Goal: Check status: Check status

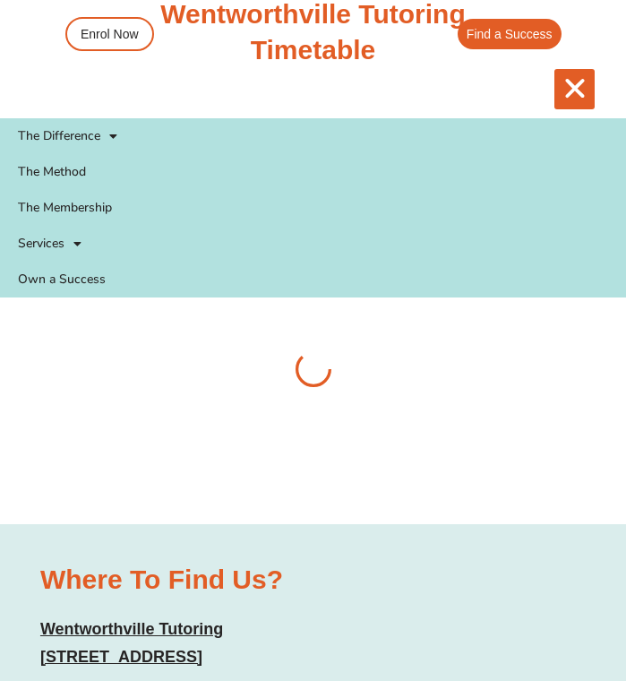
scroll to position [5830, 0]
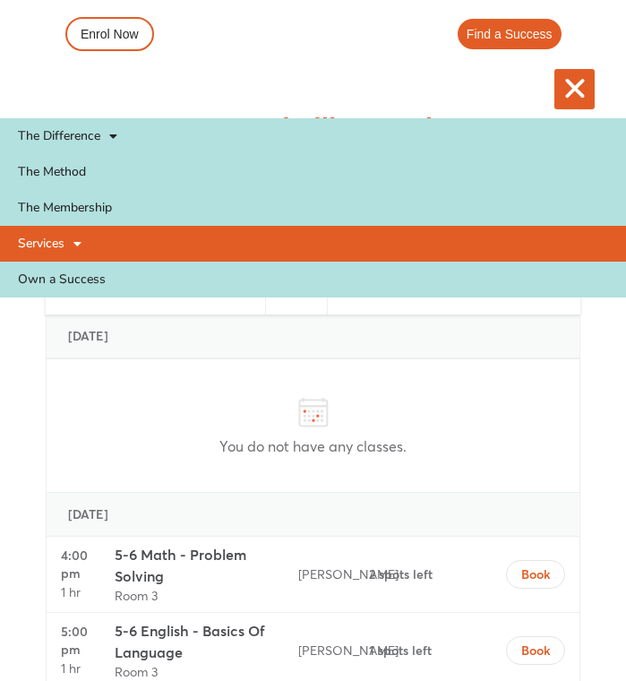
click at [73, 243] on span at bounding box center [73, 244] width 17 height 30
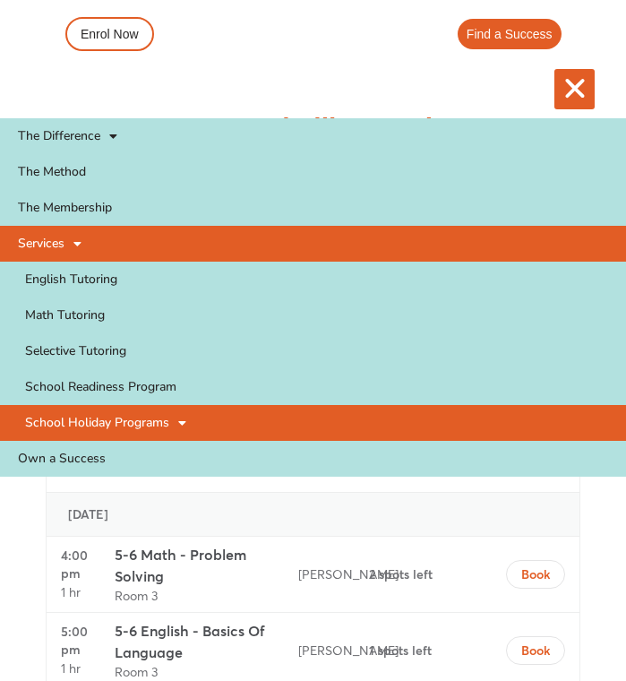
click at [166, 429] on link "School Holiday Programs" at bounding box center [313, 423] width 626 height 36
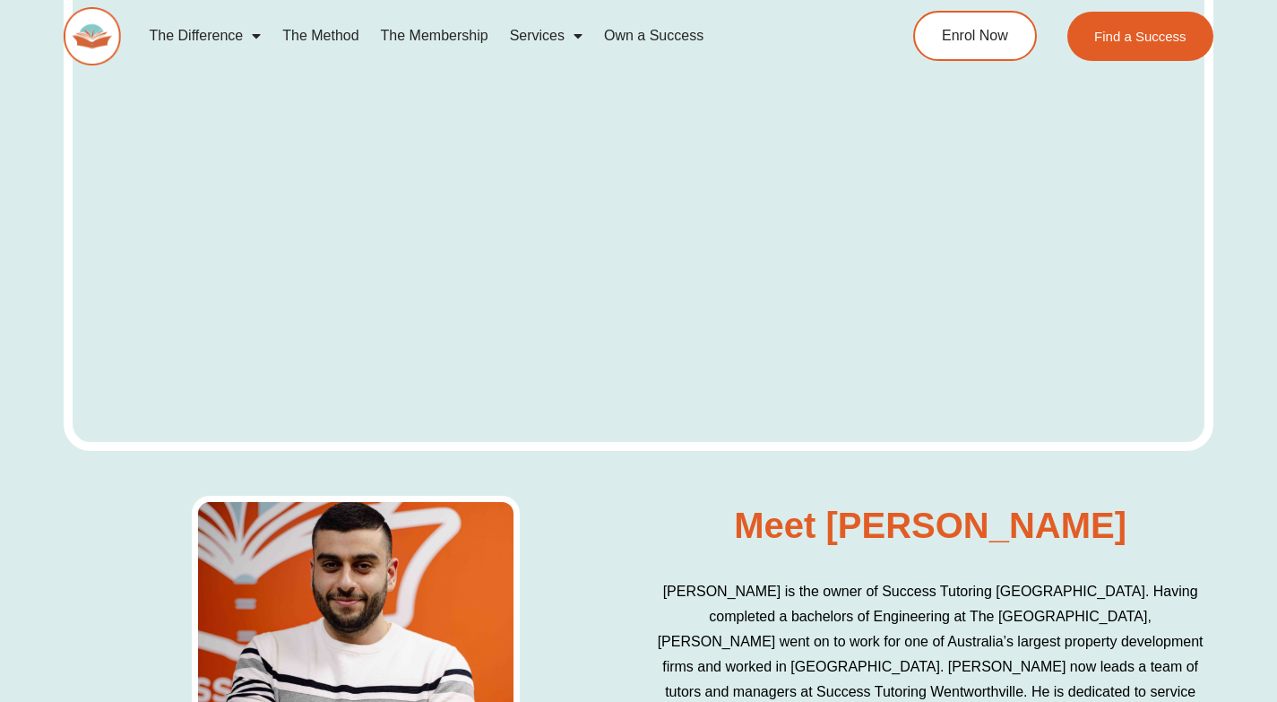
scroll to position [6173, 0]
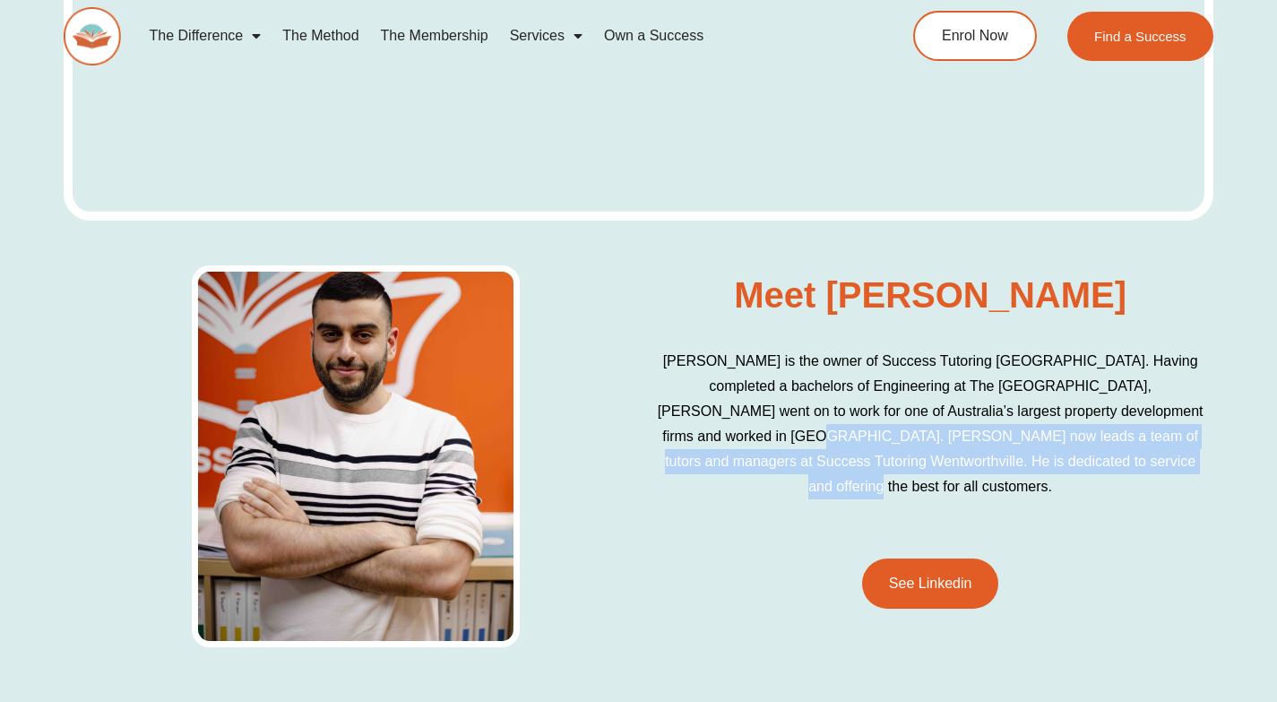
drag, startPoint x: 1276, startPoint y: 433, endPoint x: 1281, endPoint y: 374, distance: 59.3
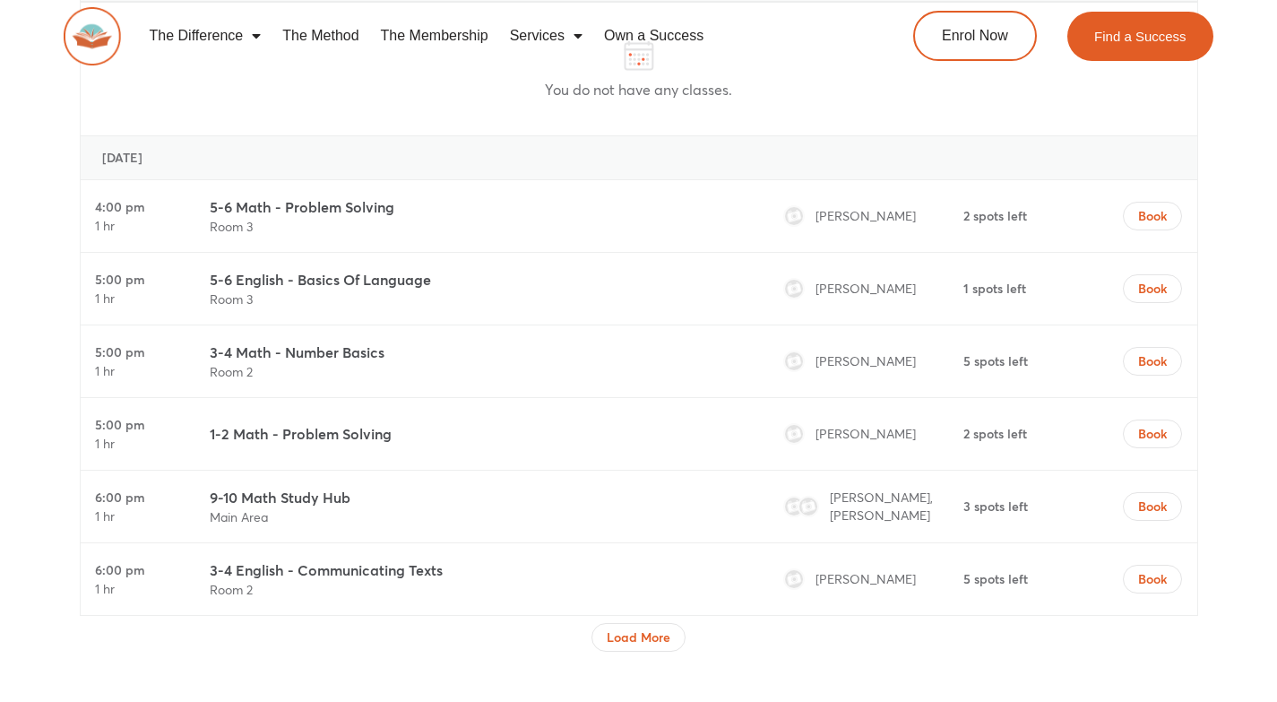
scroll to position [4916, 0]
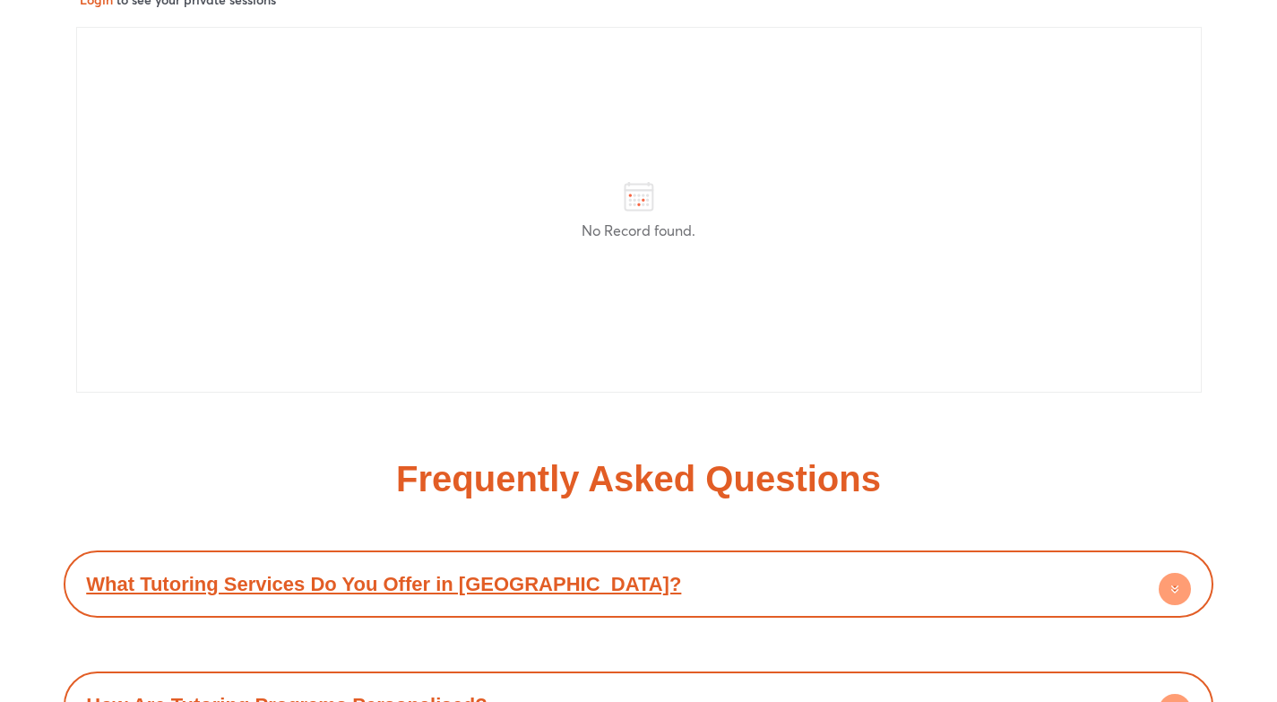
scroll to position [8301, 0]
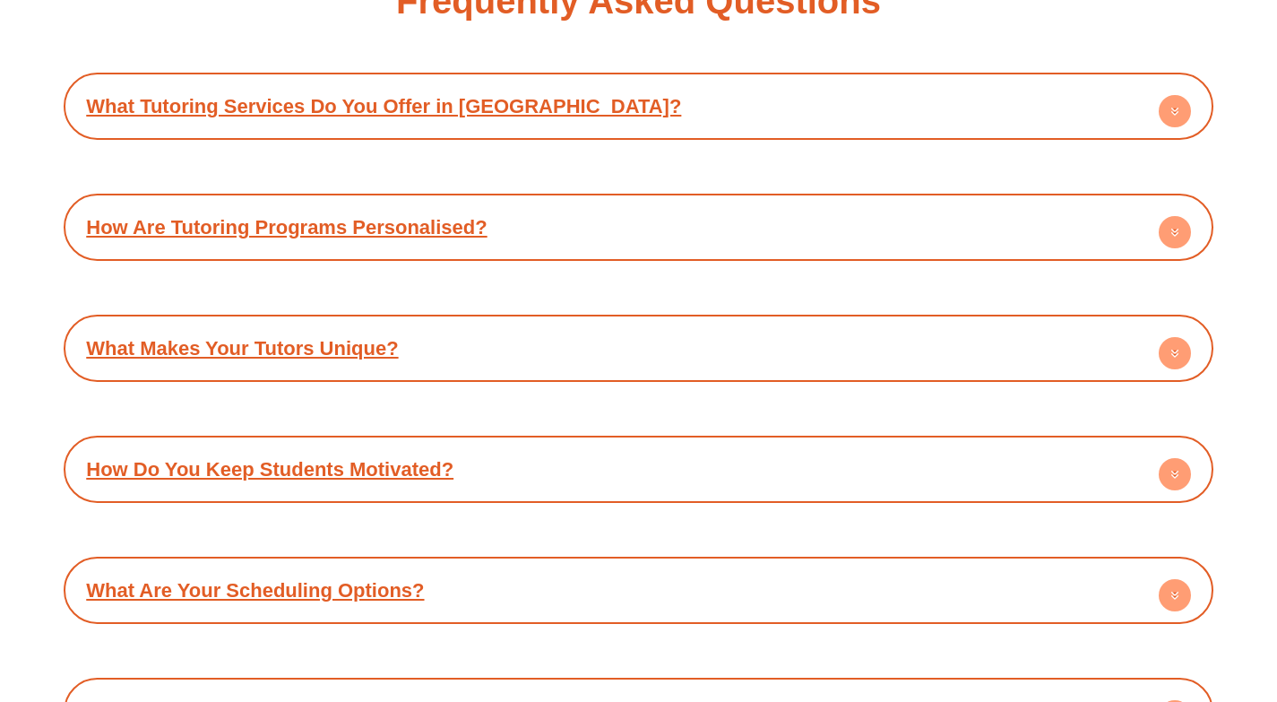
click at [405, 579] on link "What Are Your Scheduling Options?" at bounding box center [255, 590] width 338 height 22
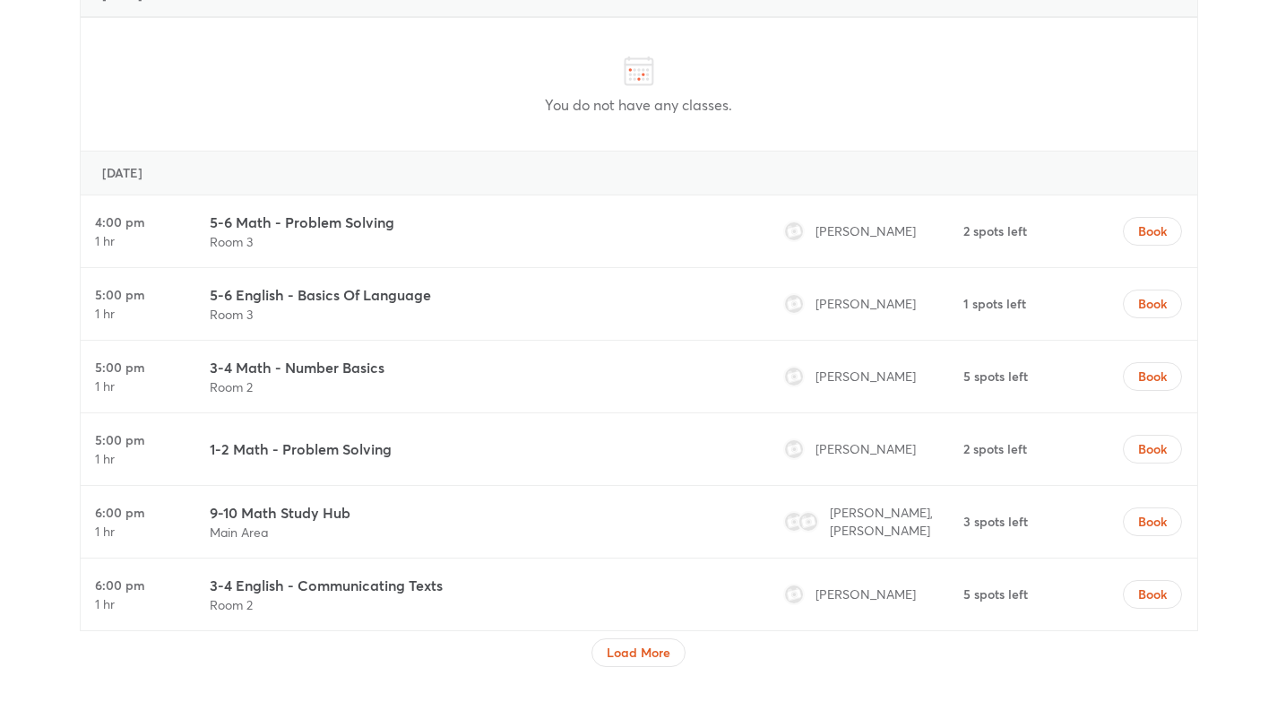
scroll to position [4723, 0]
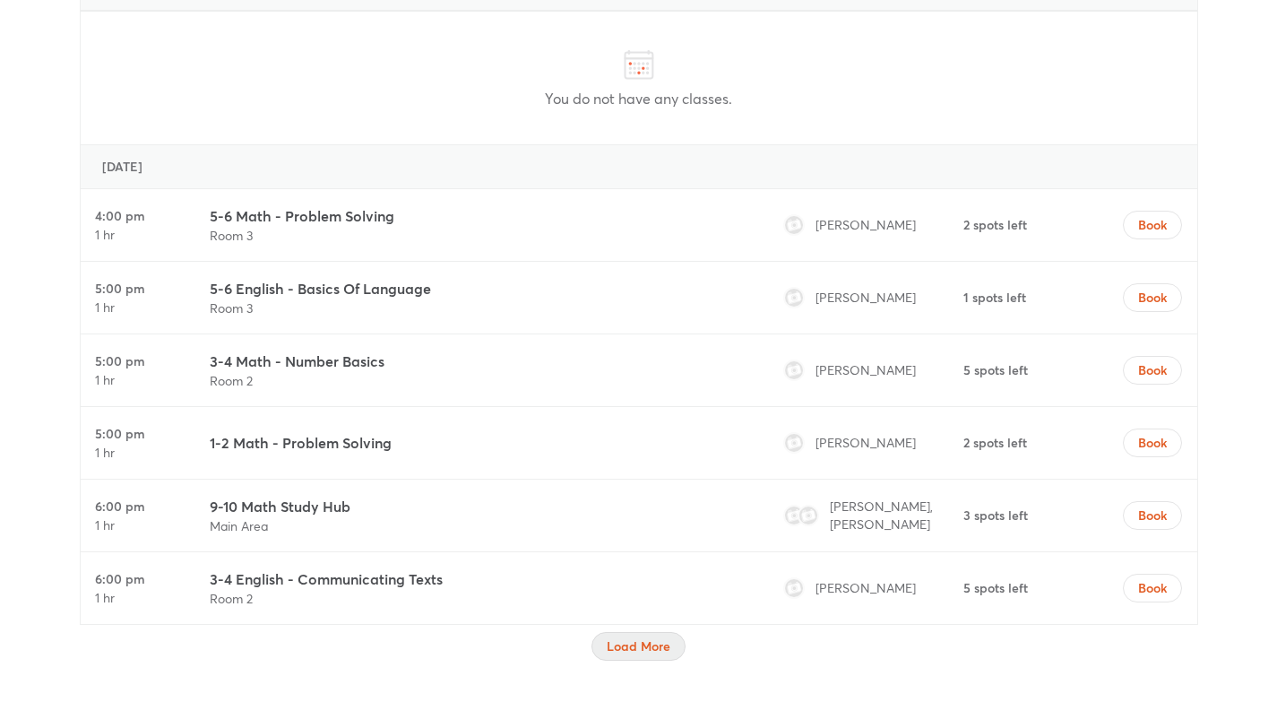
click at [604, 632] on button "Load More" at bounding box center [638, 646] width 94 height 29
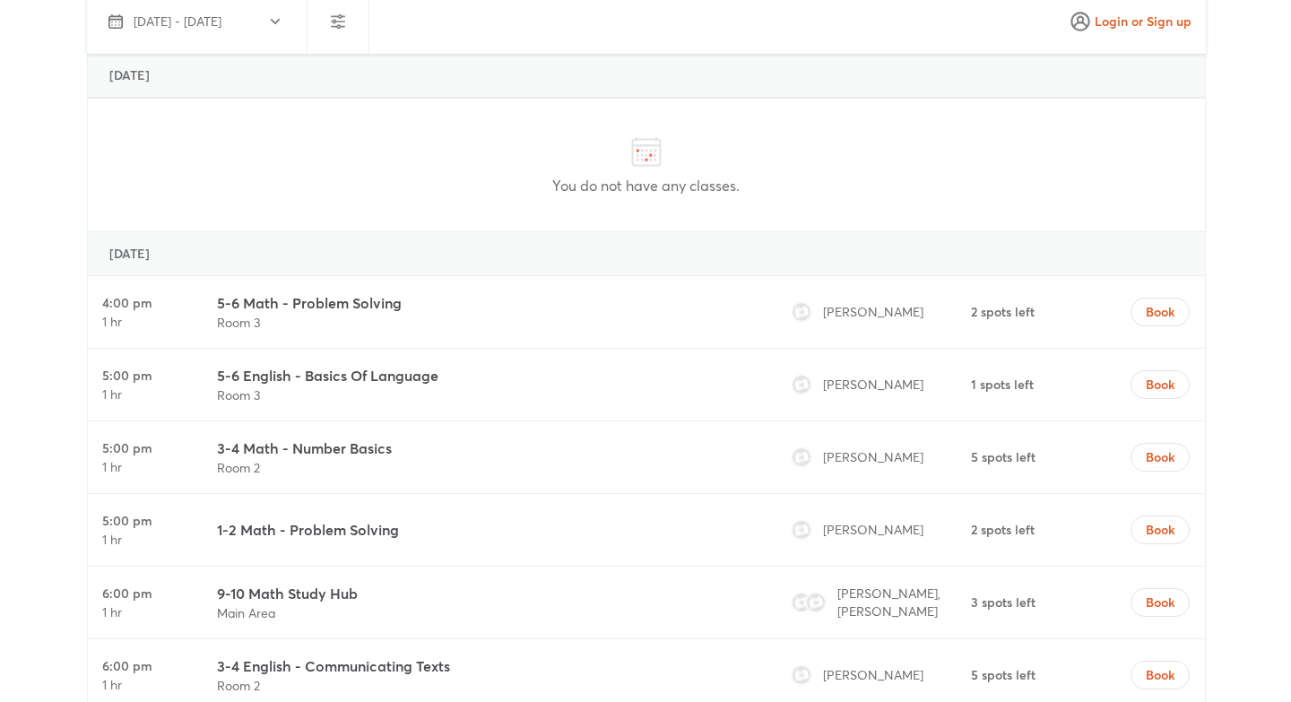
scroll to position [4184, 0]
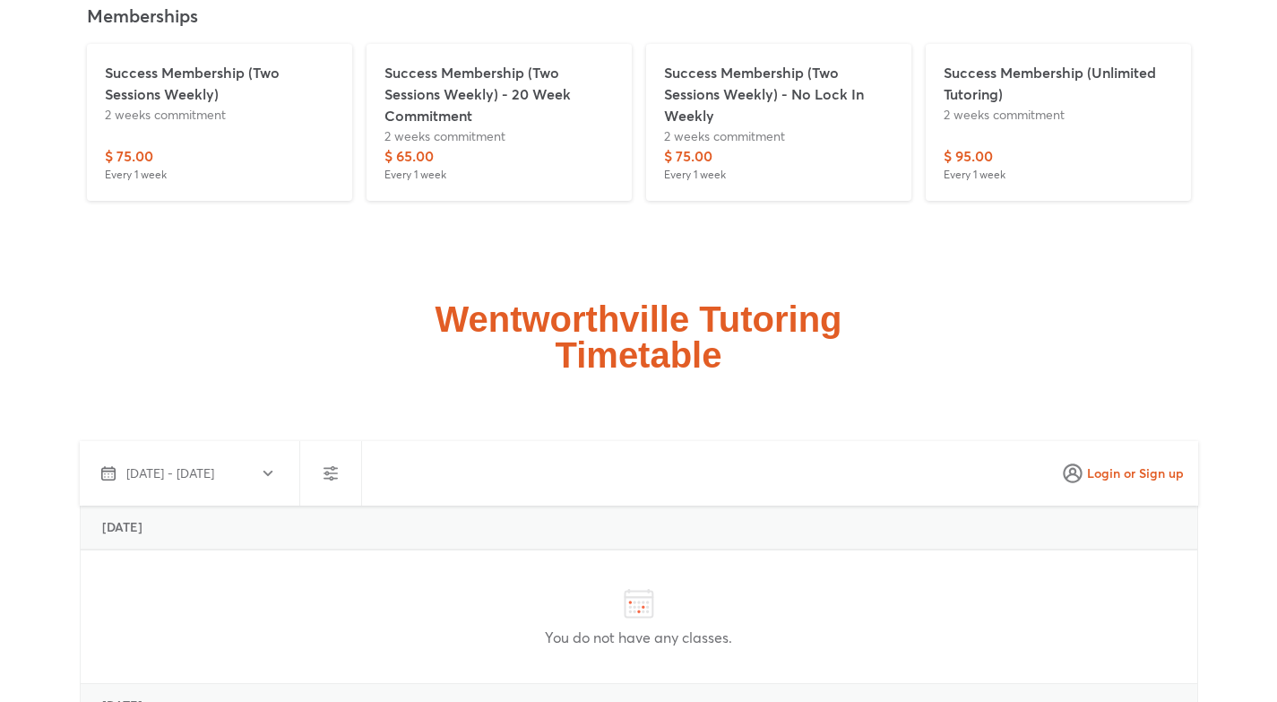
click at [1108, 459] on span "Login or Sign up" at bounding box center [1123, 473] width 122 height 29
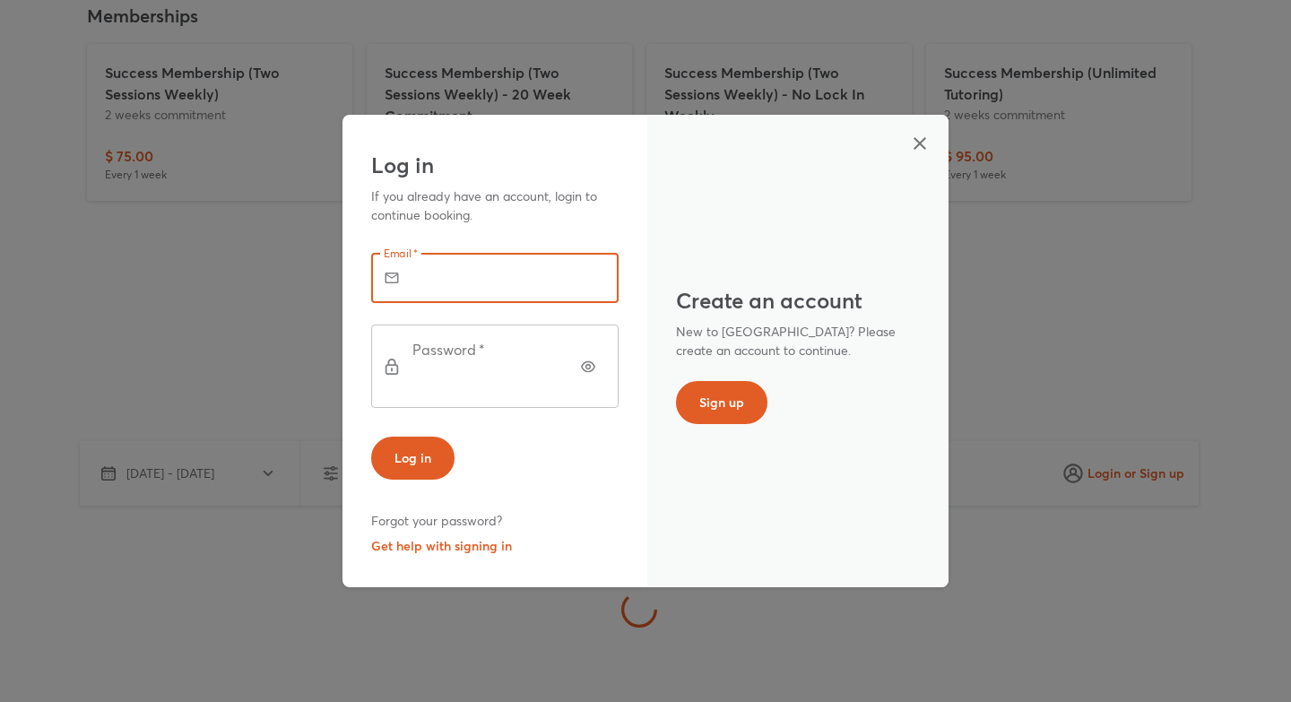
click at [499, 298] on input "text" at bounding box center [519, 278] width 198 height 50
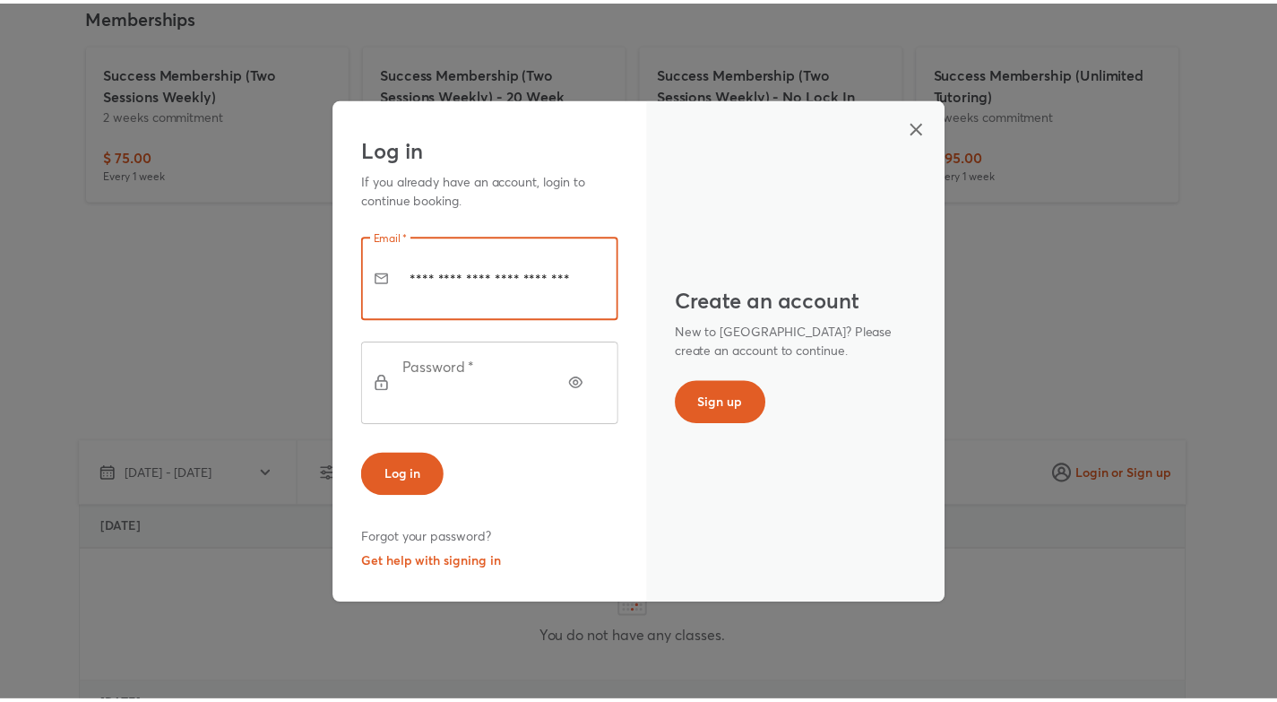
scroll to position [0, 0]
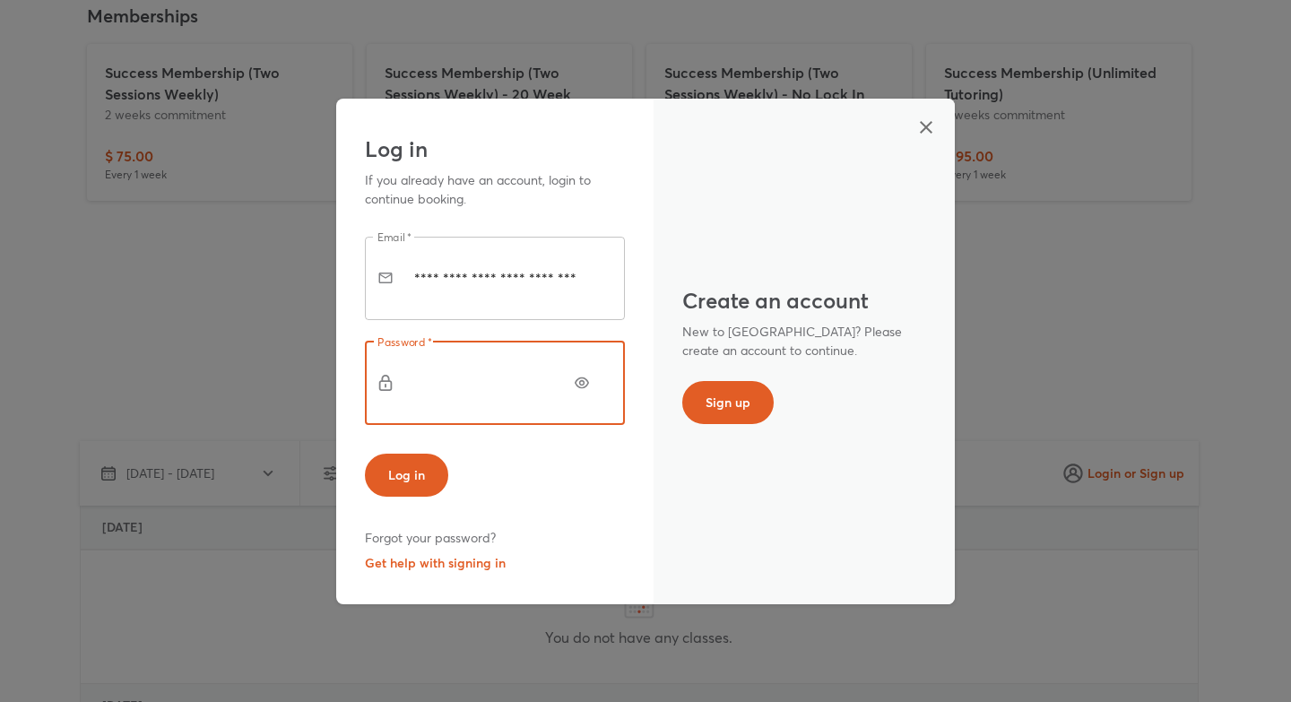
click at [586, 376] on icon "button" at bounding box center [581, 383] width 14 height 14
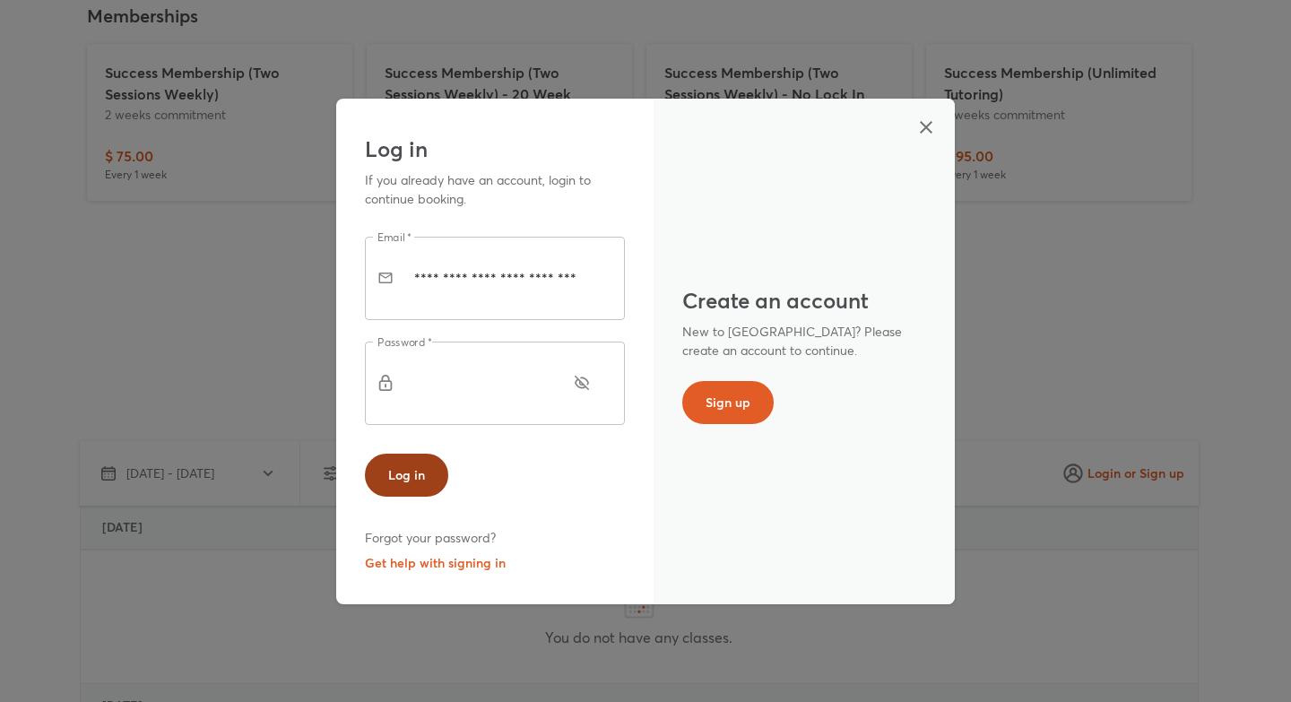
click at [420, 466] on span "Log in" at bounding box center [406, 475] width 37 height 18
click at [583, 298] on input "**********" at bounding box center [519, 278] width 211 height 83
type input "**********"
click at [429, 453] on button "Log in" at bounding box center [406, 474] width 83 height 43
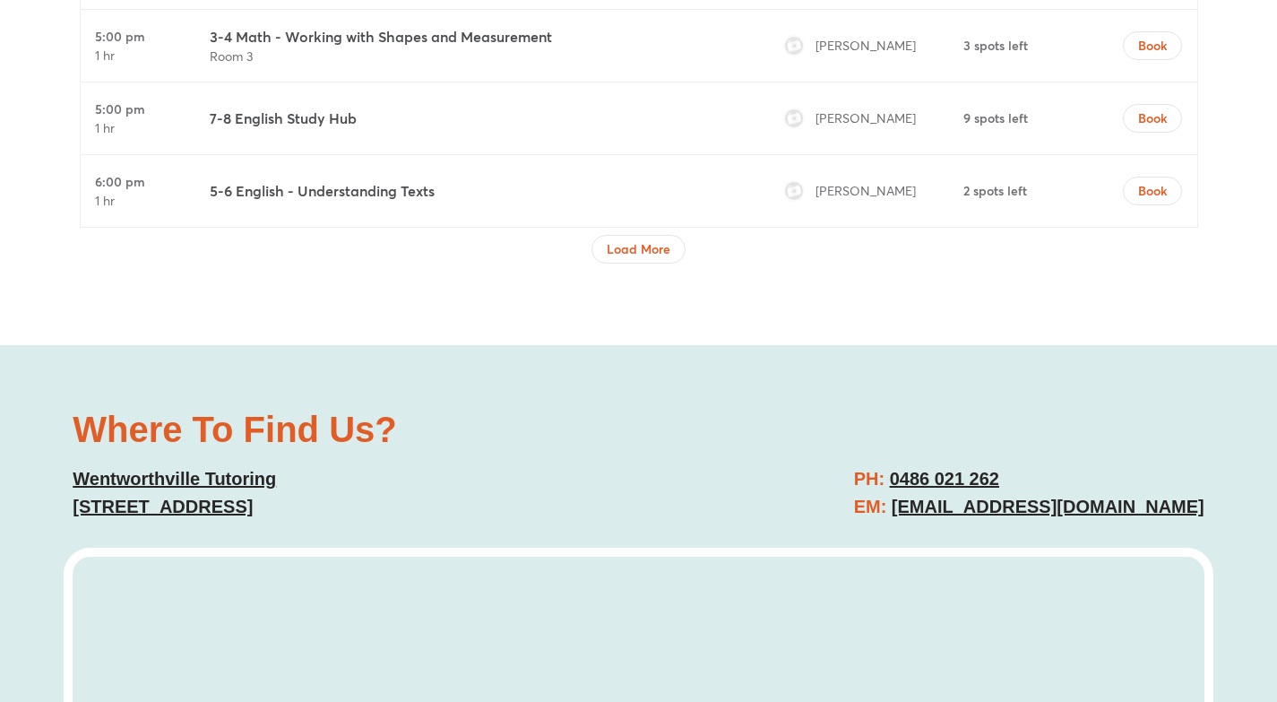
scroll to position [6854, 0]
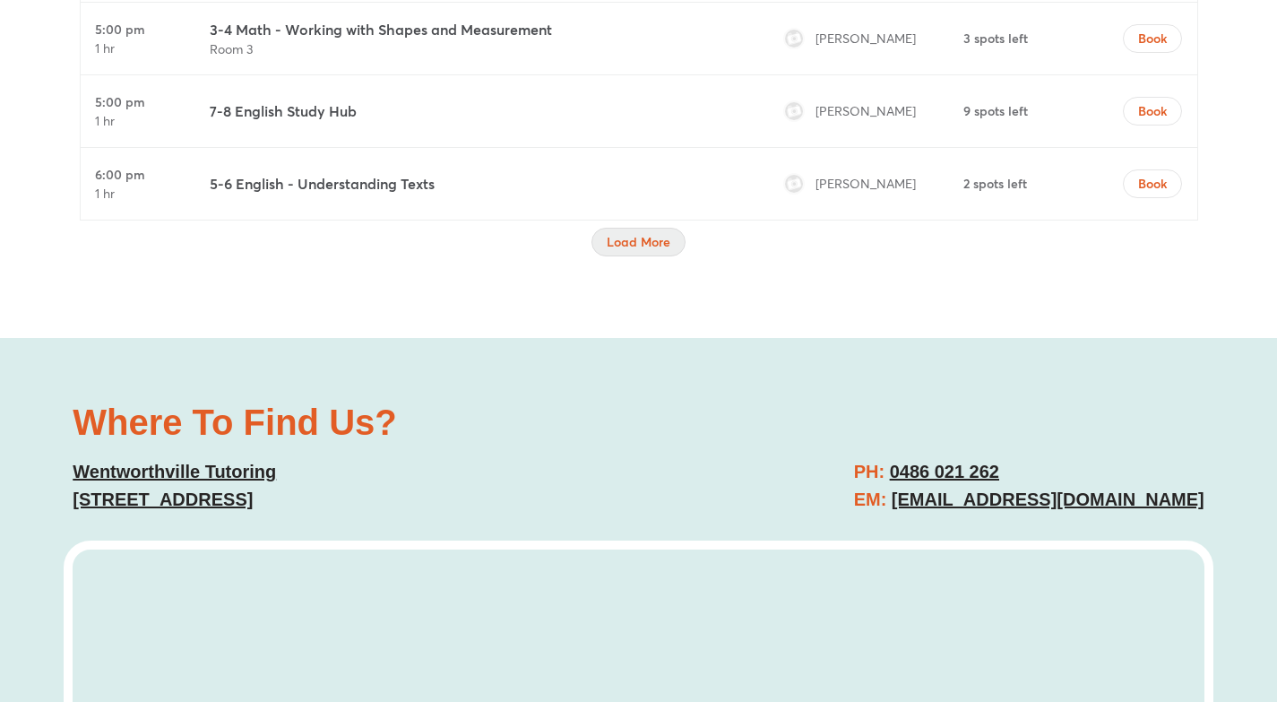
click at [658, 233] on span "Load More" at bounding box center [639, 242] width 64 height 18
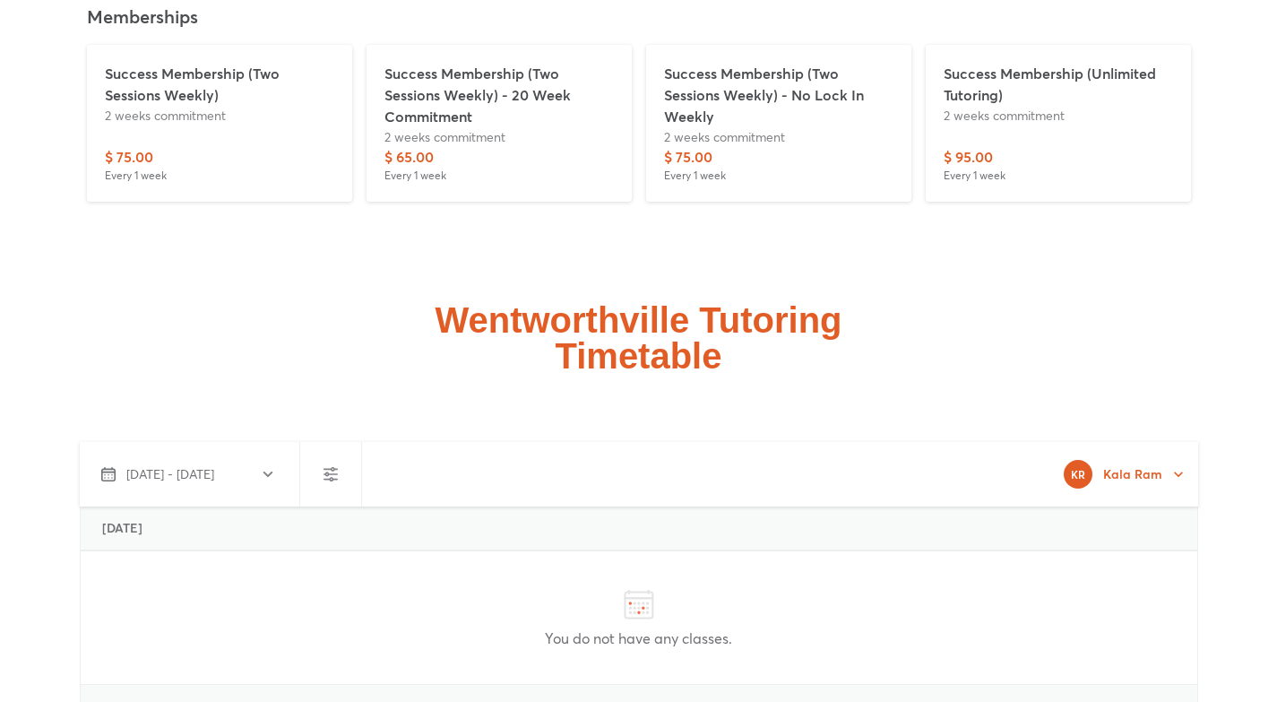
scroll to position [4061, 0]
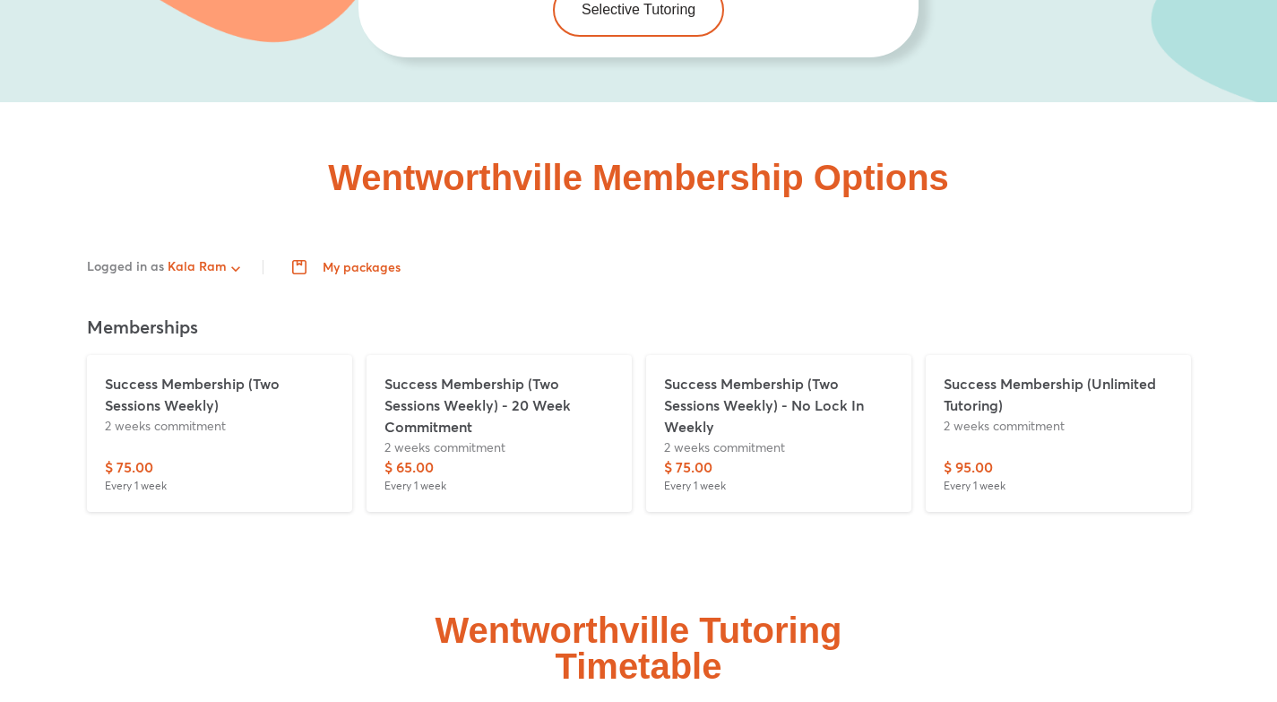
click at [350, 260] on span "My packages" at bounding box center [348, 267] width 105 height 14
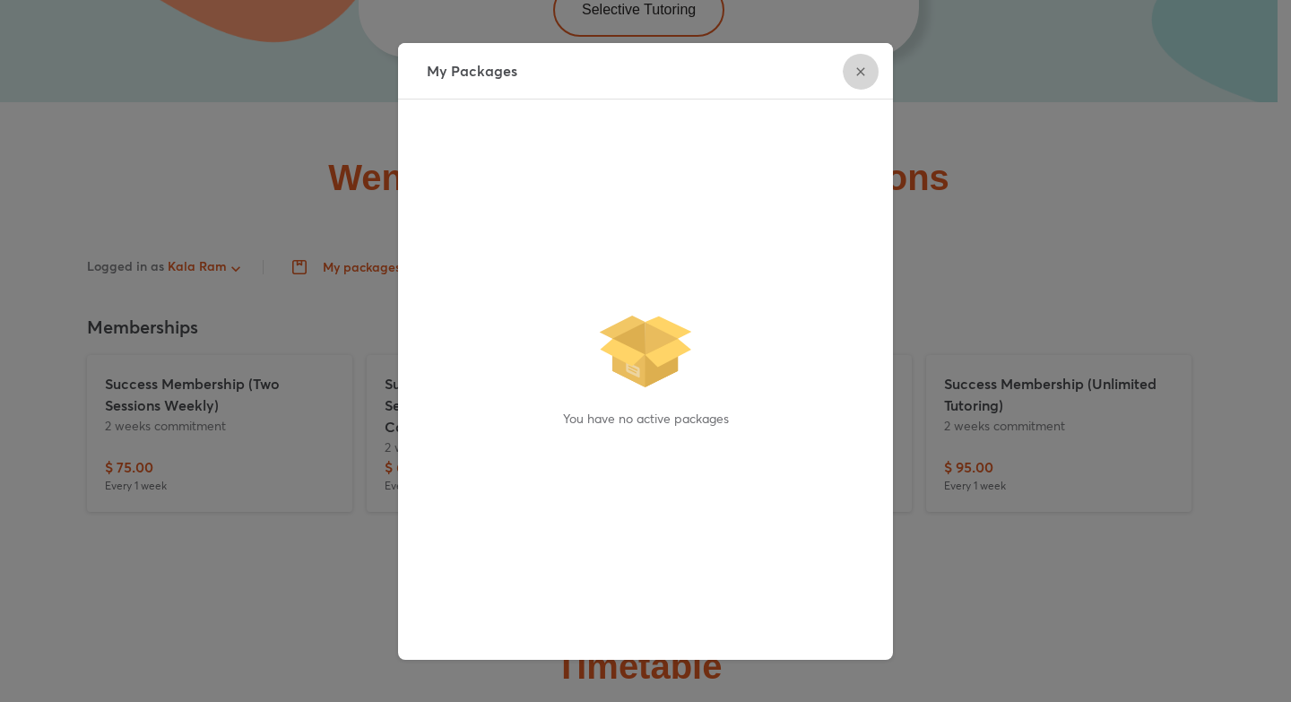
click at [859, 68] on icon "button" at bounding box center [860, 72] width 14 height 14
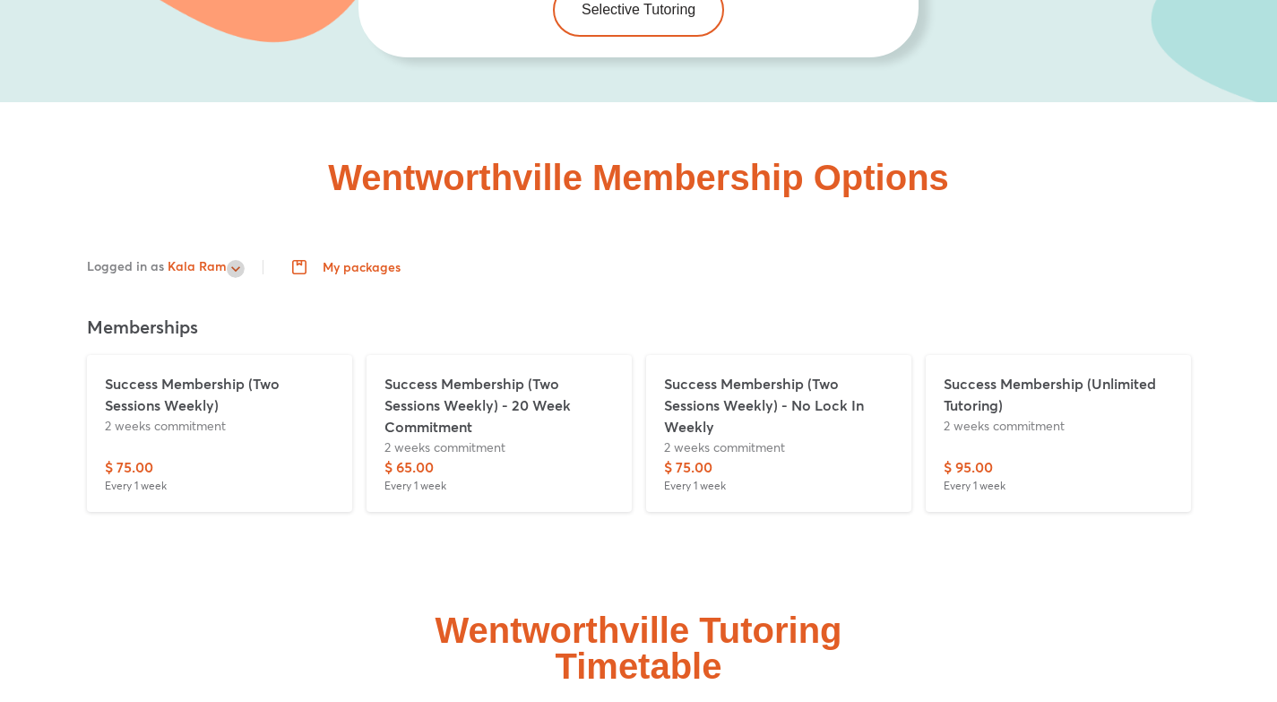
click at [229, 260] on icon "button" at bounding box center [236, 269] width 18 height 18
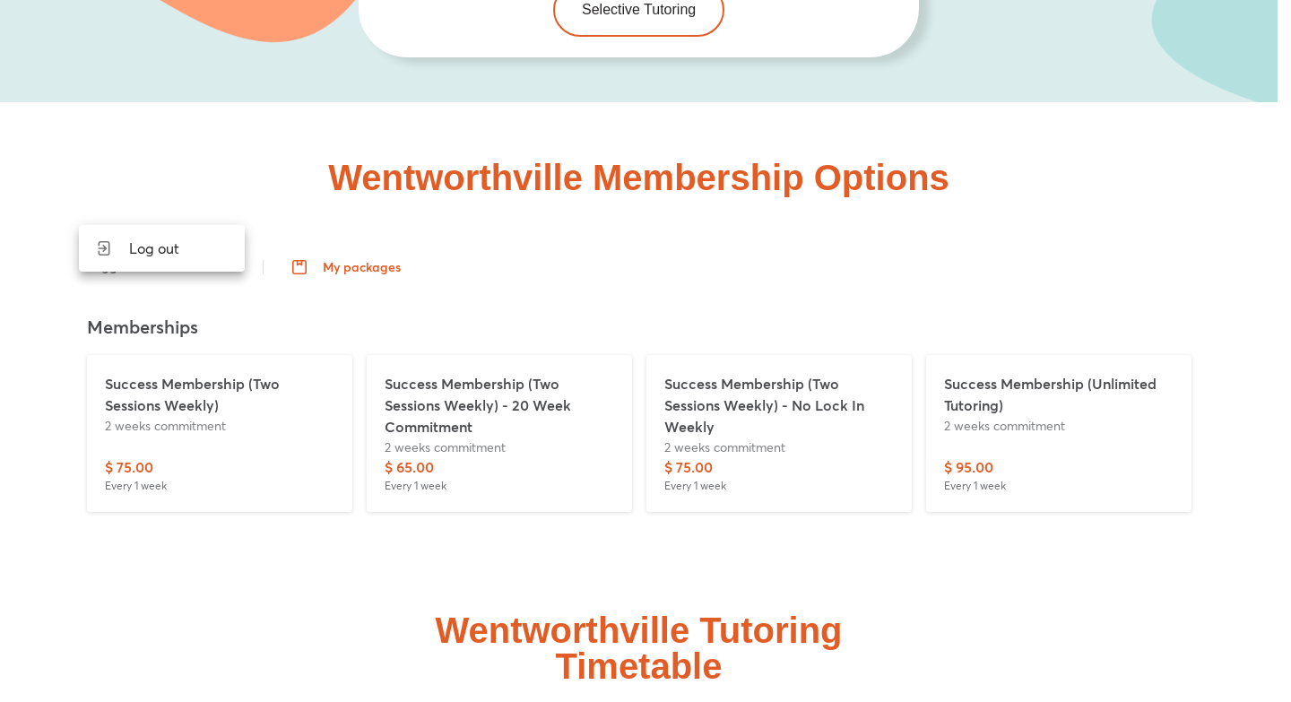
click at [284, 273] on div at bounding box center [645, 351] width 1291 height 702
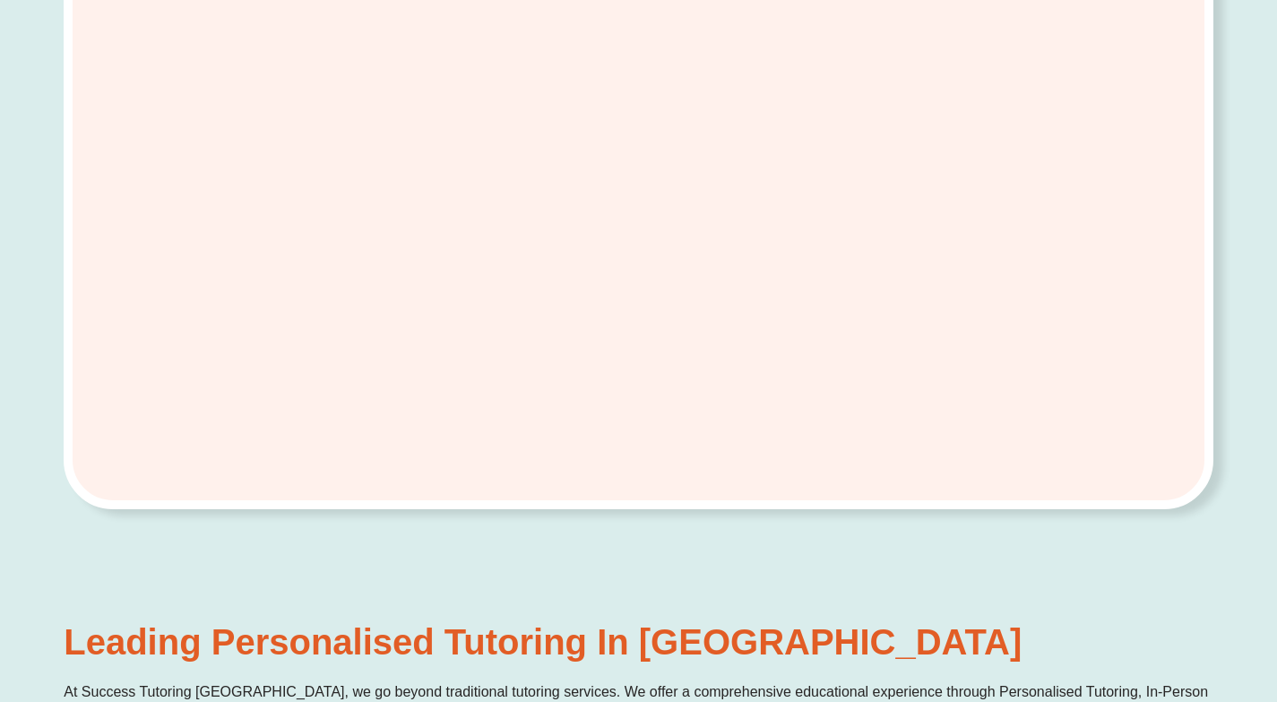
scroll to position [0, 0]
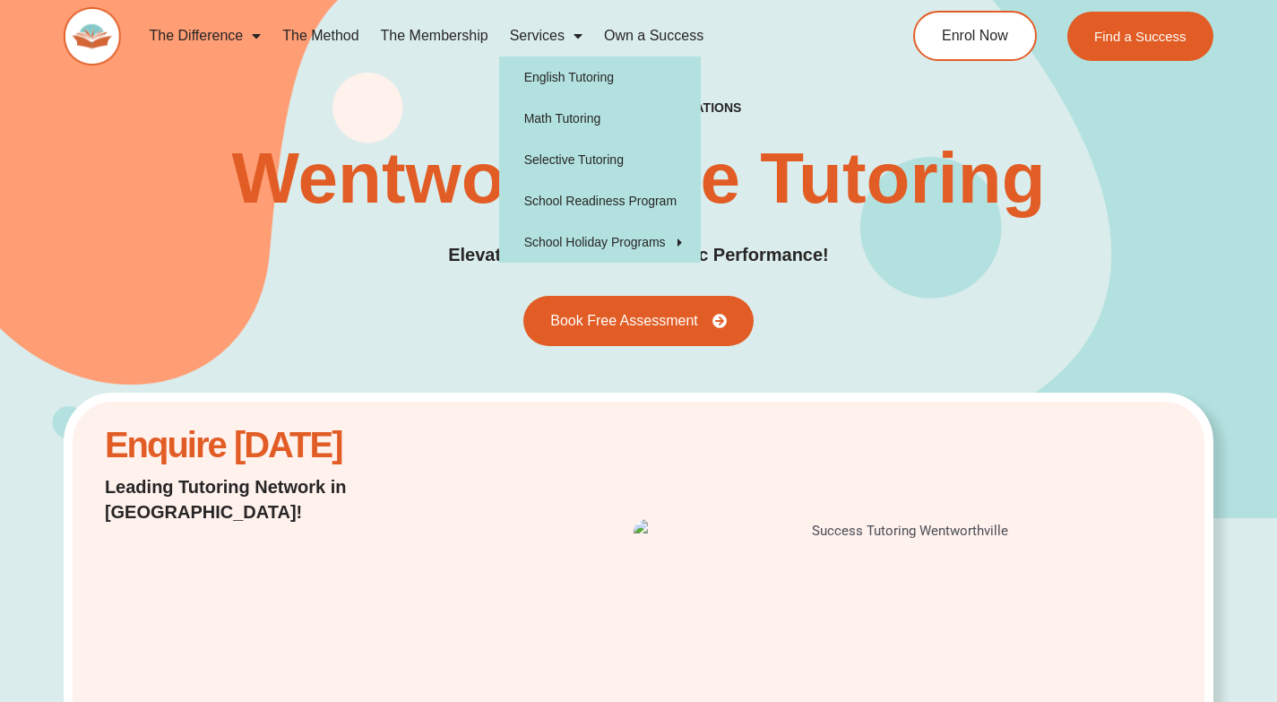
click at [566, 30] on span "Menu" at bounding box center [574, 36] width 18 height 32
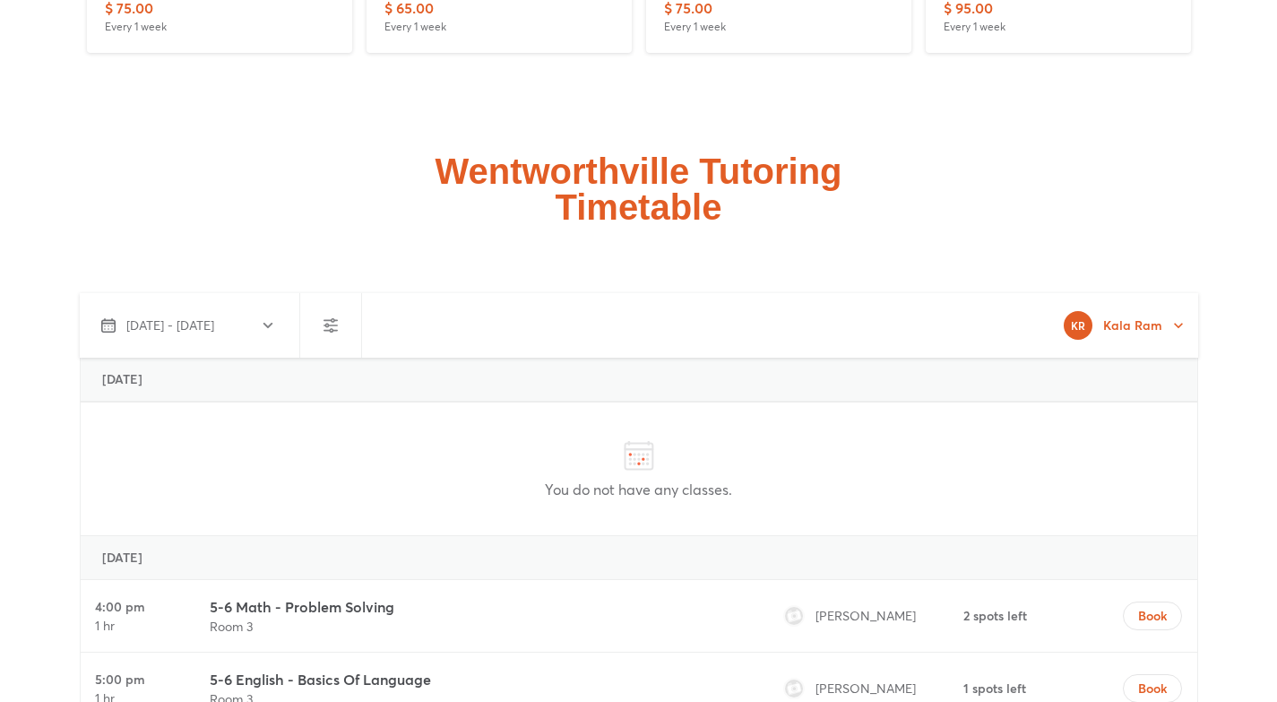
scroll to position [4449, 0]
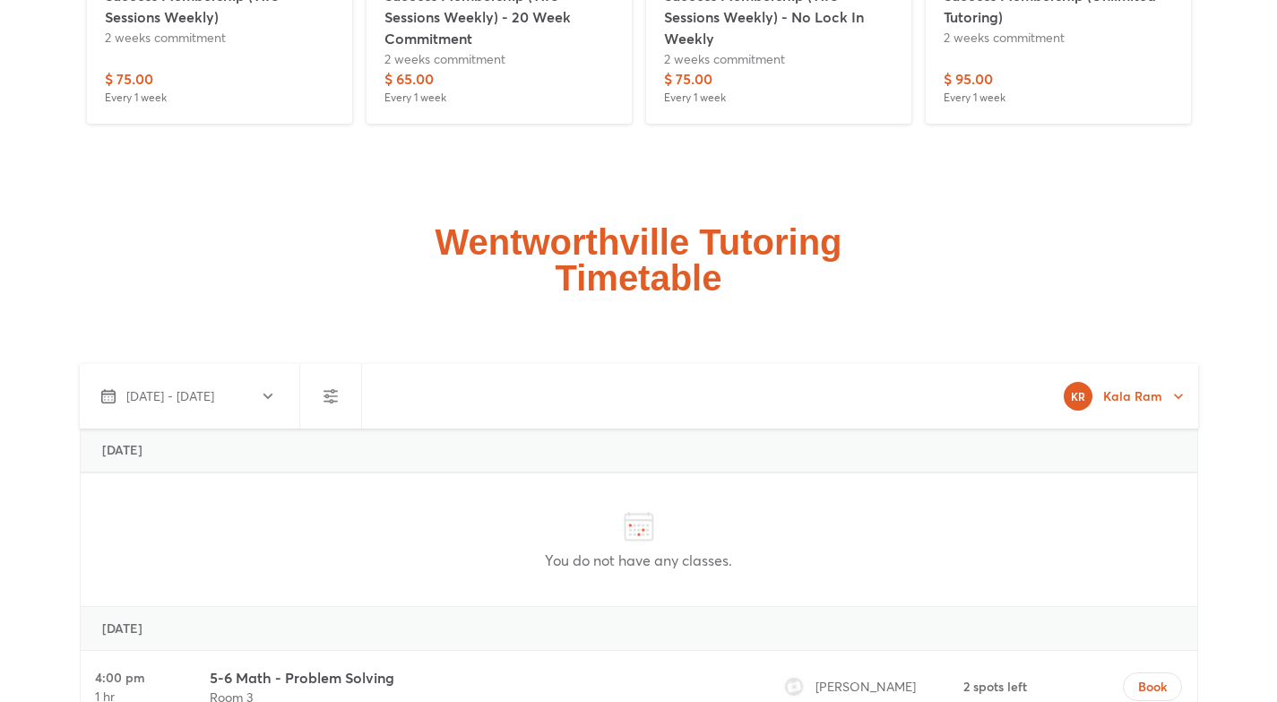
click at [324, 385] on icon "button" at bounding box center [331, 396] width 22 height 22
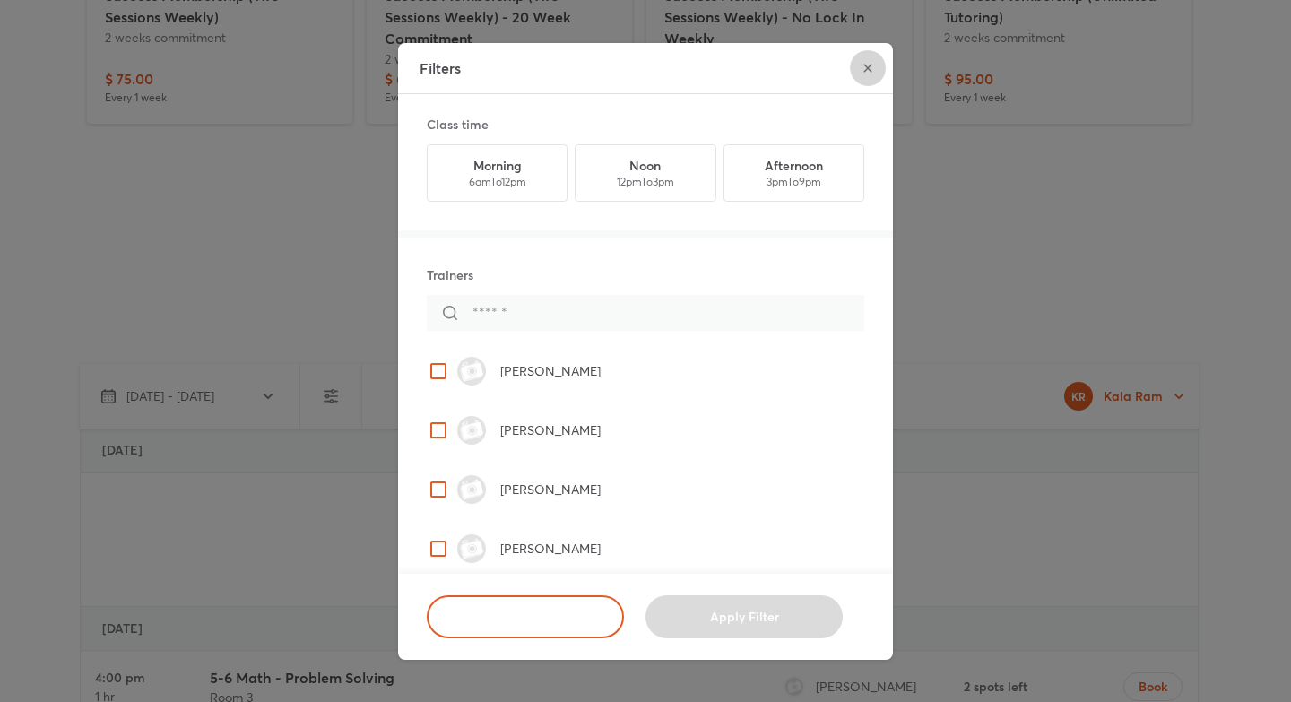
click at [867, 63] on icon "close" at bounding box center [867, 68] width 14 height 14
